Goal: Task Accomplishment & Management: Manage account settings

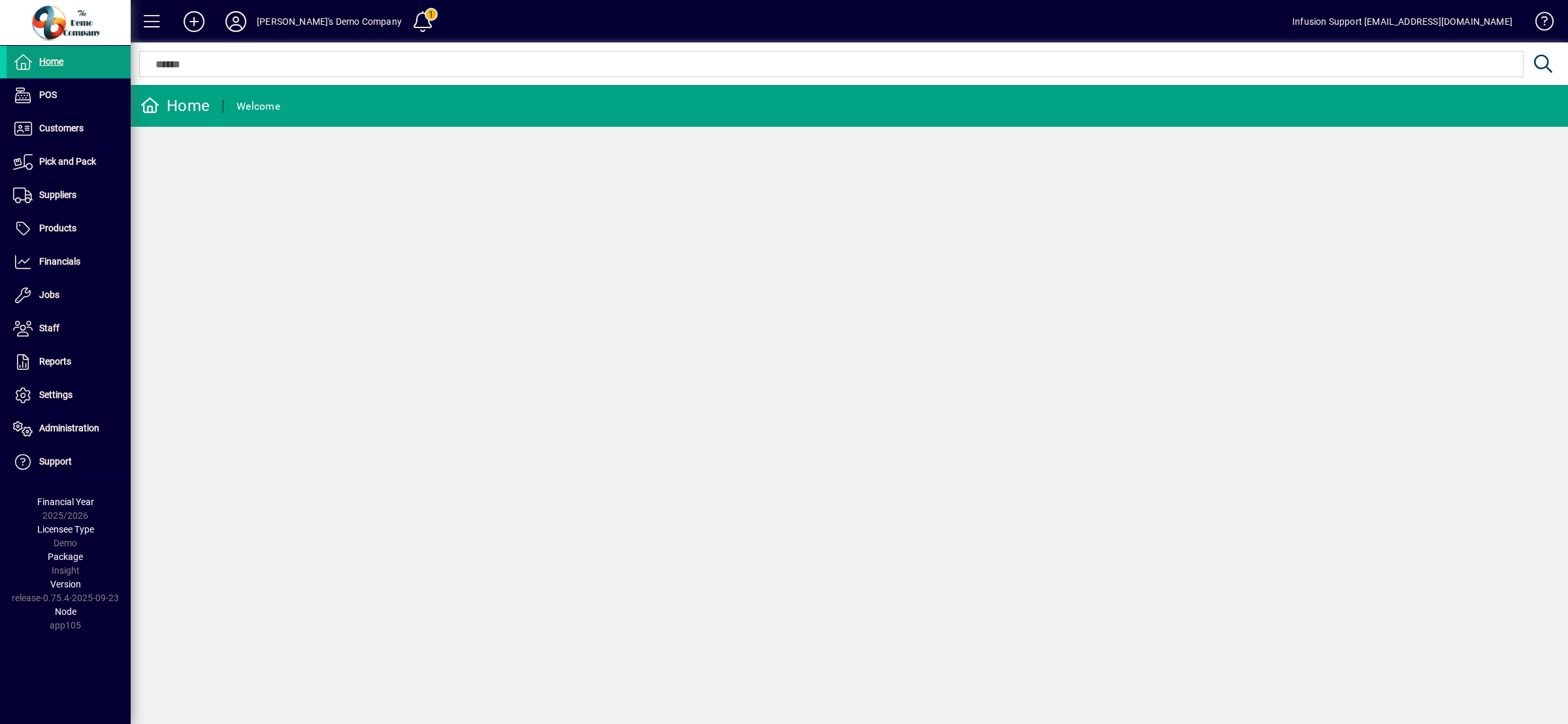
click at [243, 21] on button at bounding box center [235, 21] width 42 height 23
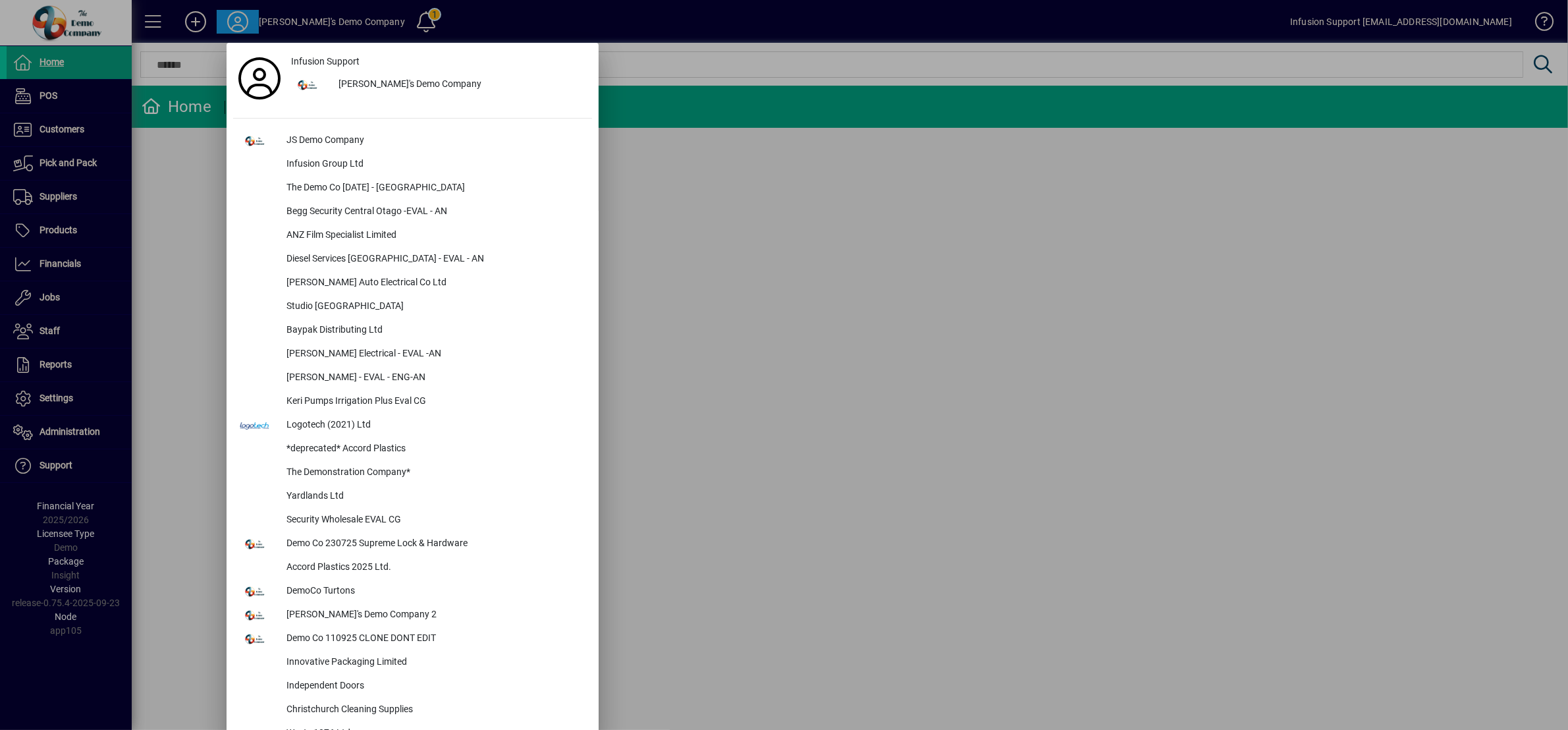
click at [238, 23] on div at bounding box center [784, 365] width 1568 height 730
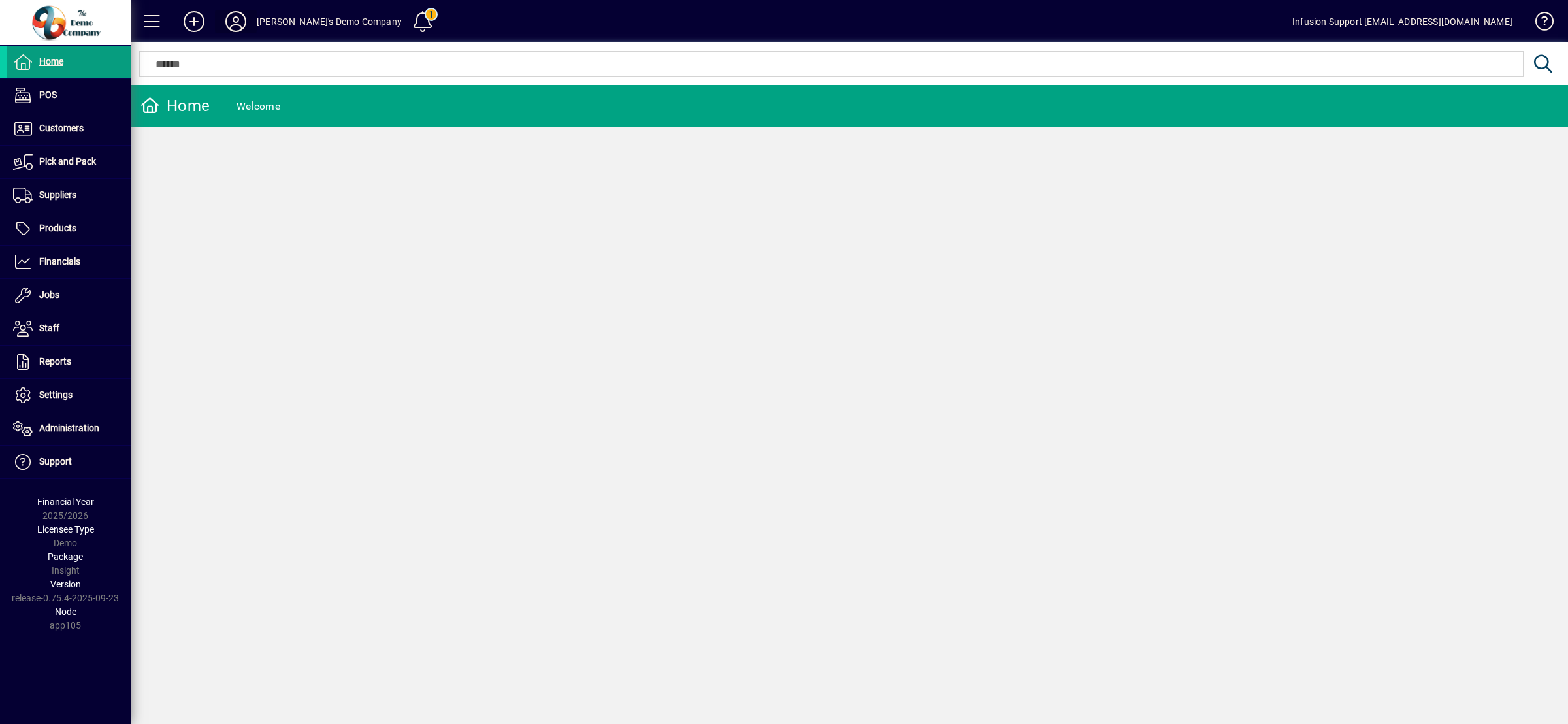
click at [250, 23] on span at bounding box center [235, 21] width 42 height 31
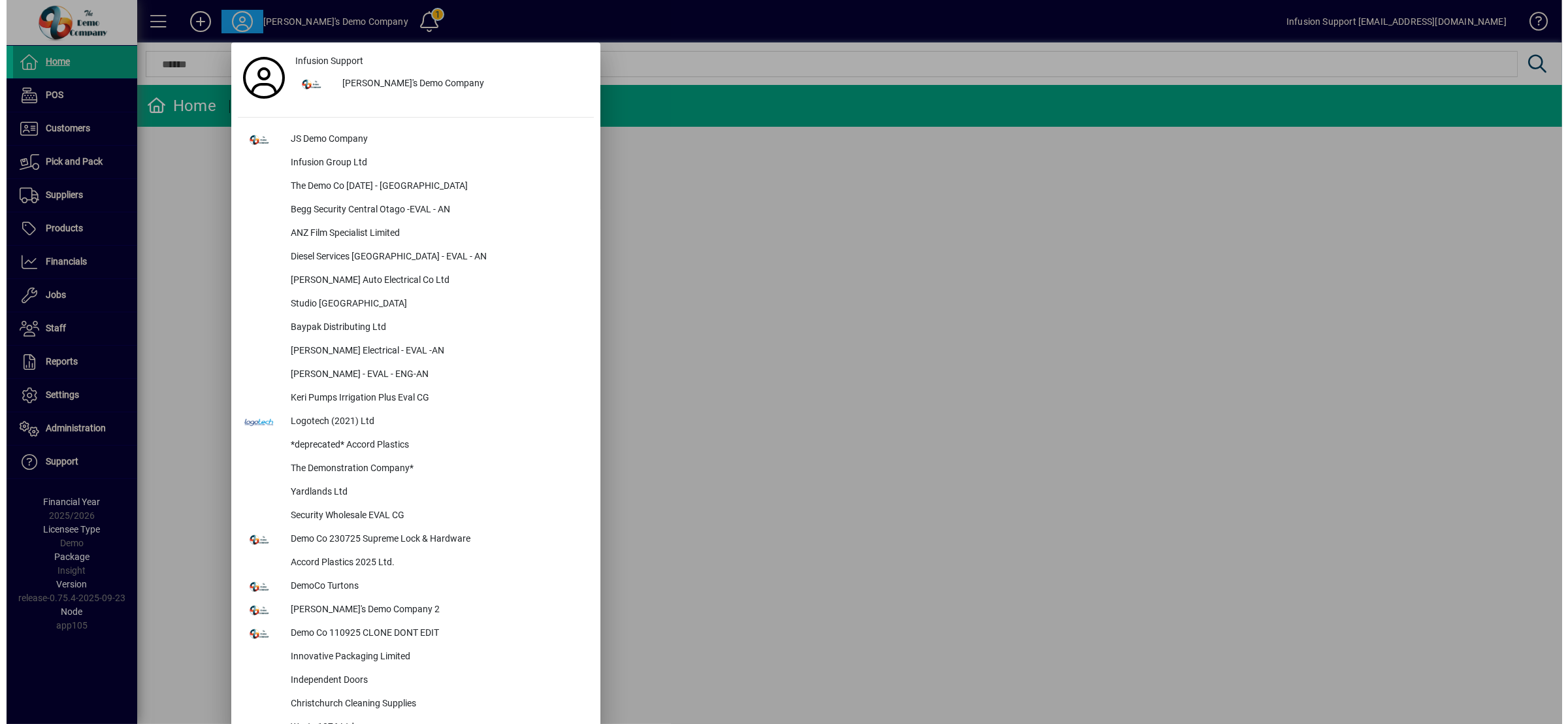
scroll to position [3137, 0]
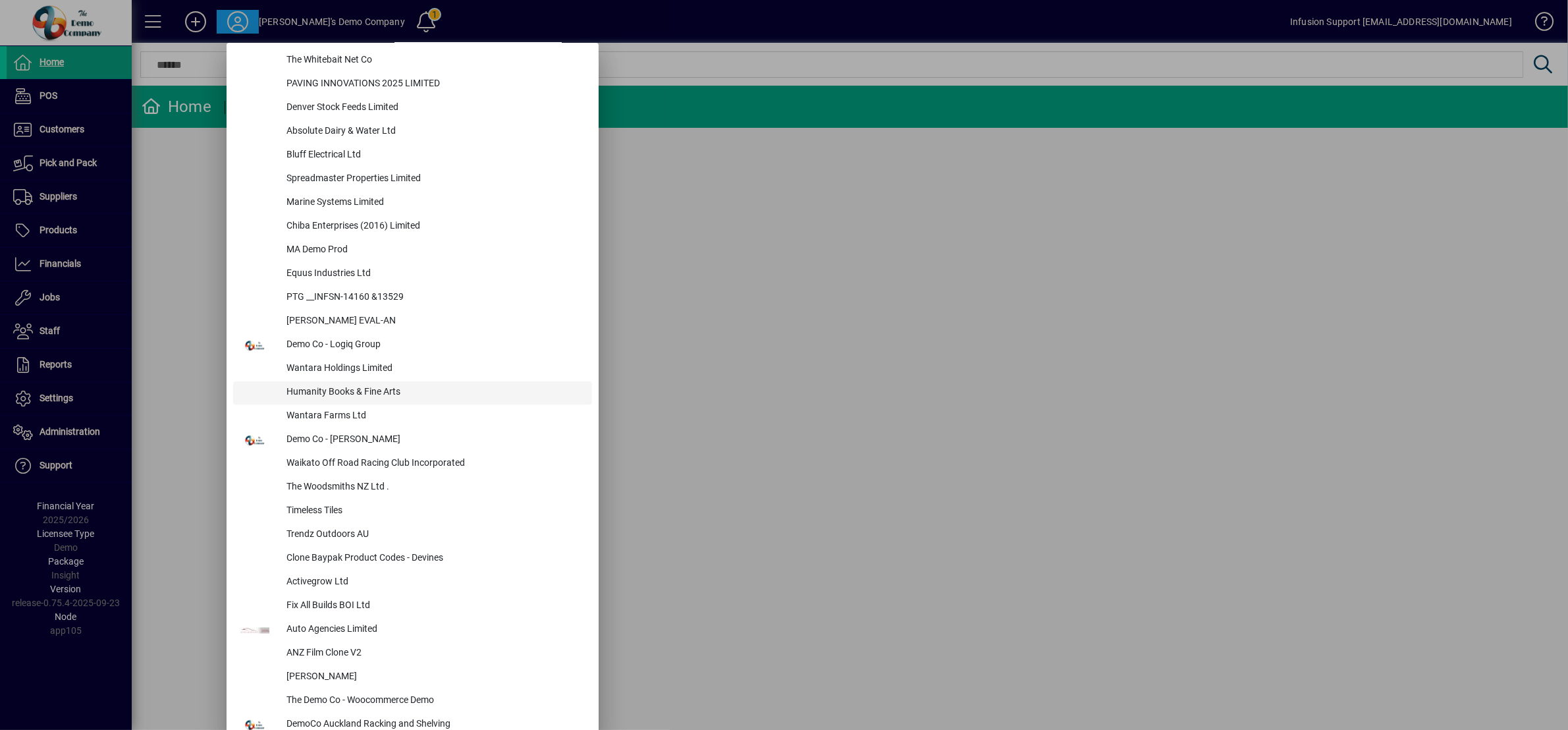
click at [334, 388] on div "Humanity Books & Fine Arts" at bounding box center [433, 393] width 316 height 23
